Goal: Check status

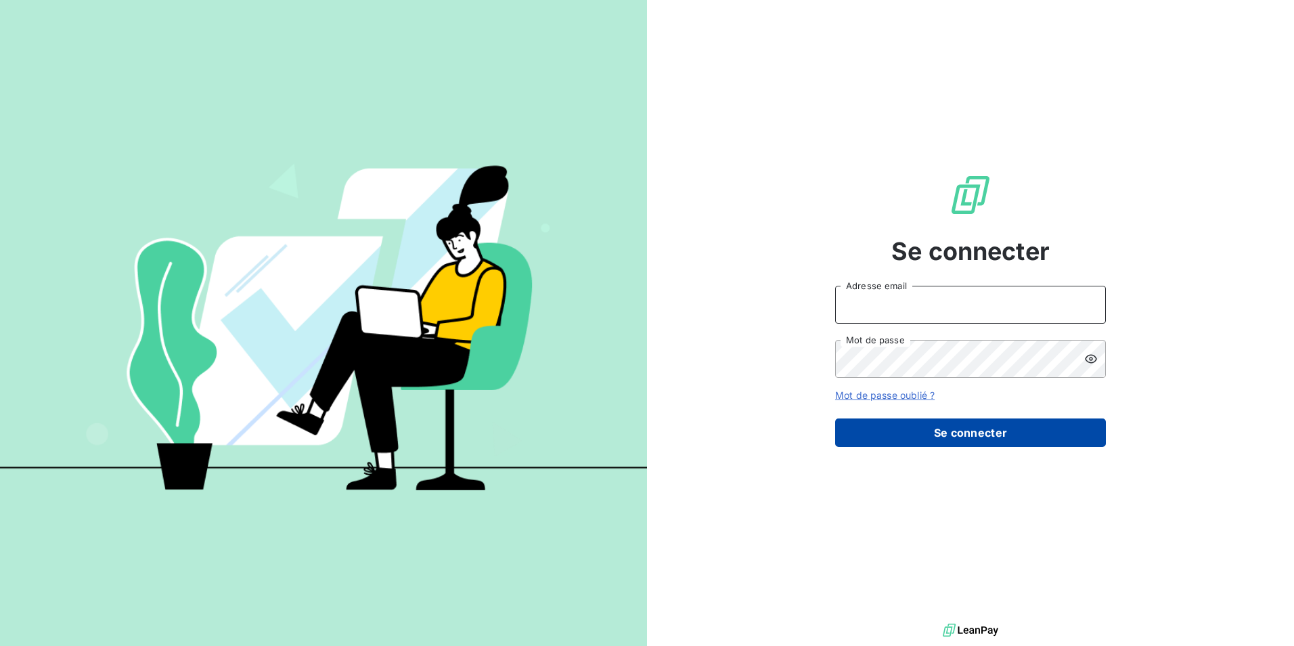
type input "[EMAIL_ADDRESS][PERSON_NAME][DOMAIN_NAME]"
click at [923, 432] on button "Se connecter" at bounding box center [970, 432] width 271 height 28
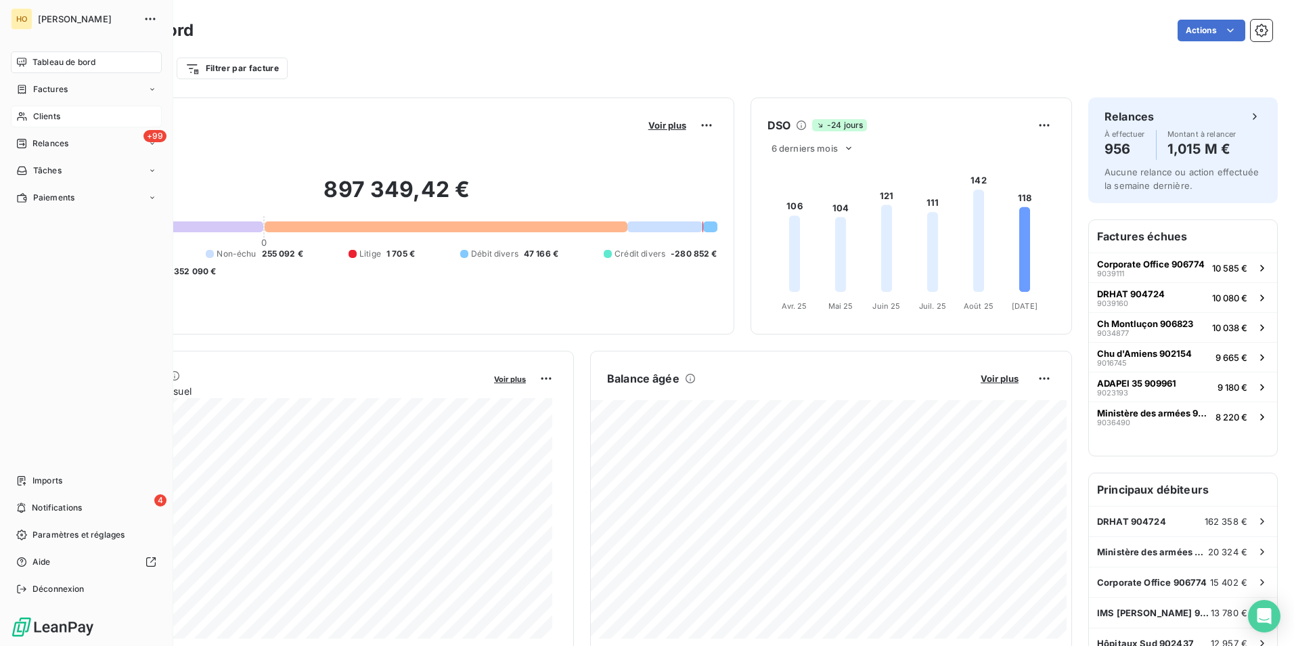
click at [38, 121] on span "Clients" at bounding box center [46, 116] width 27 height 12
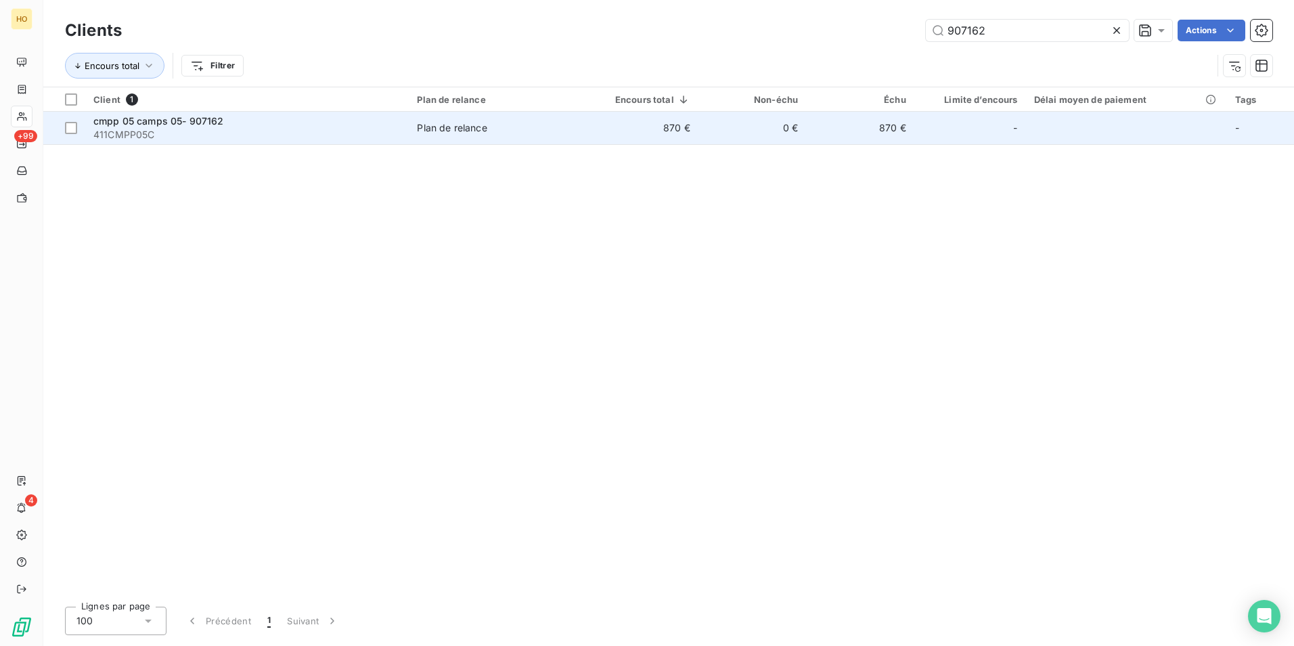
type input "907162"
click at [697, 138] on td "870 €" at bounding box center [642, 128] width 114 height 32
